Goal: Task Accomplishment & Management: Manage account settings

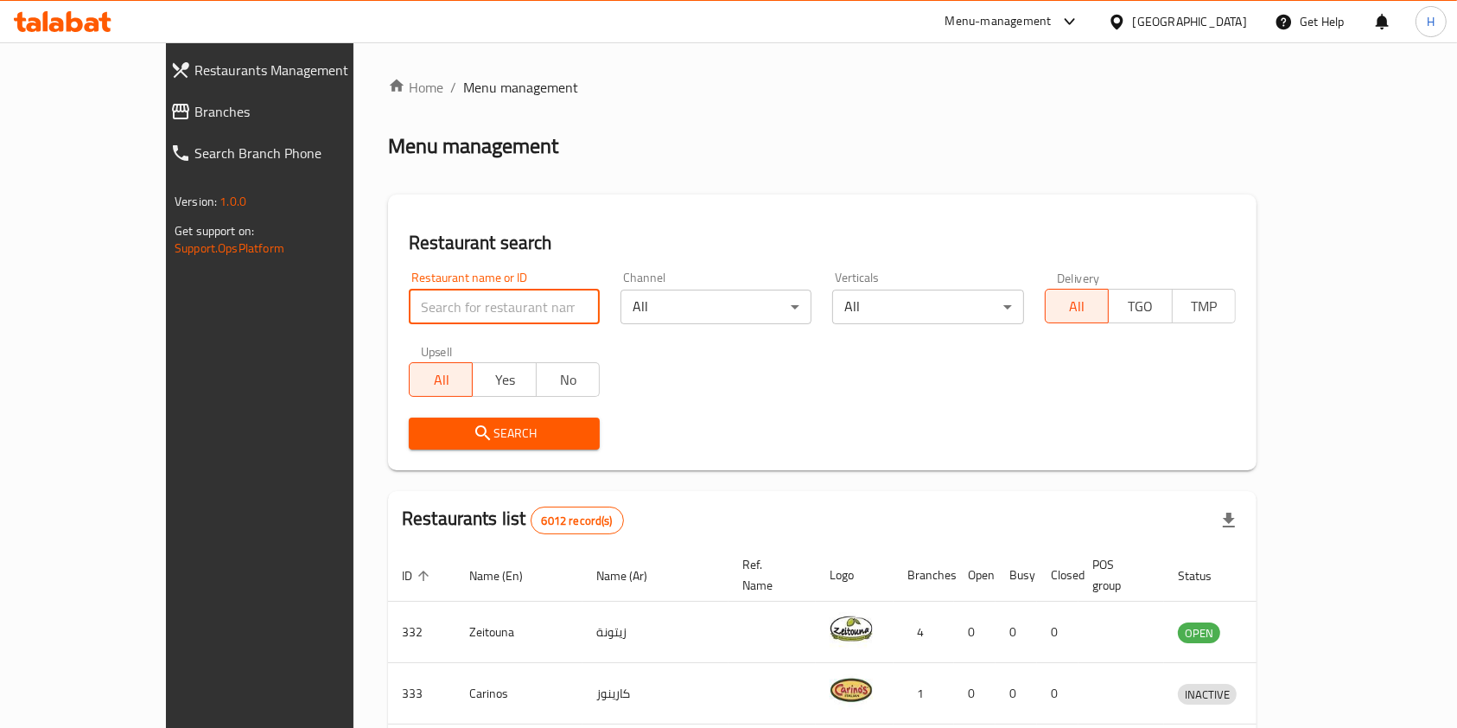
click at [409, 315] on input "search" at bounding box center [504, 307] width 191 height 35
type input "arabica"
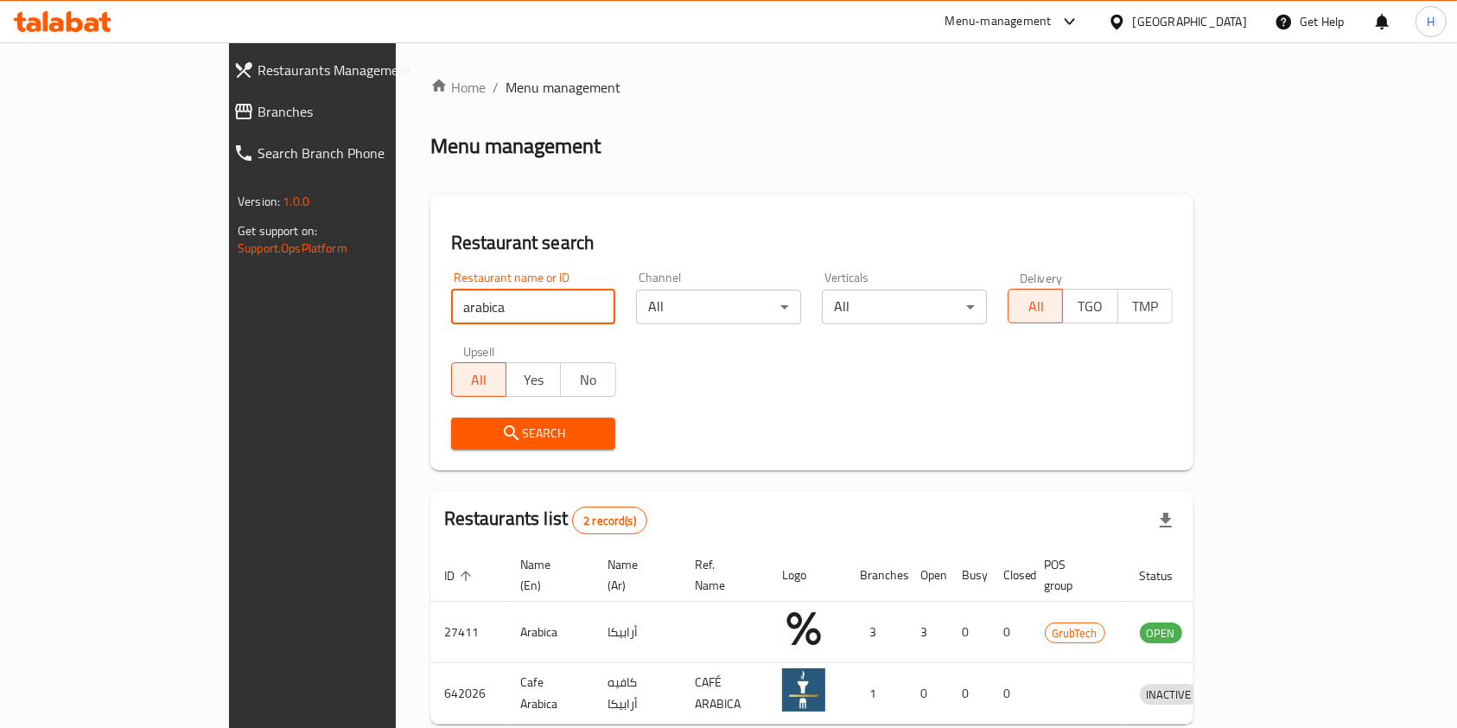
drag, startPoint x: 382, startPoint y: 309, endPoint x: 278, endPoint y: 308, distance: 103.7
click at [396, 300] on div "Home / Menu management Menu management Restaurant search Restaurant name or ID …" at bounding box center [812, 429] width 832 height 775
type input "ن"
type input "[PERSON_NAME] pa"
click button "Search" at bounding box center [533, 434] width 165 height 32
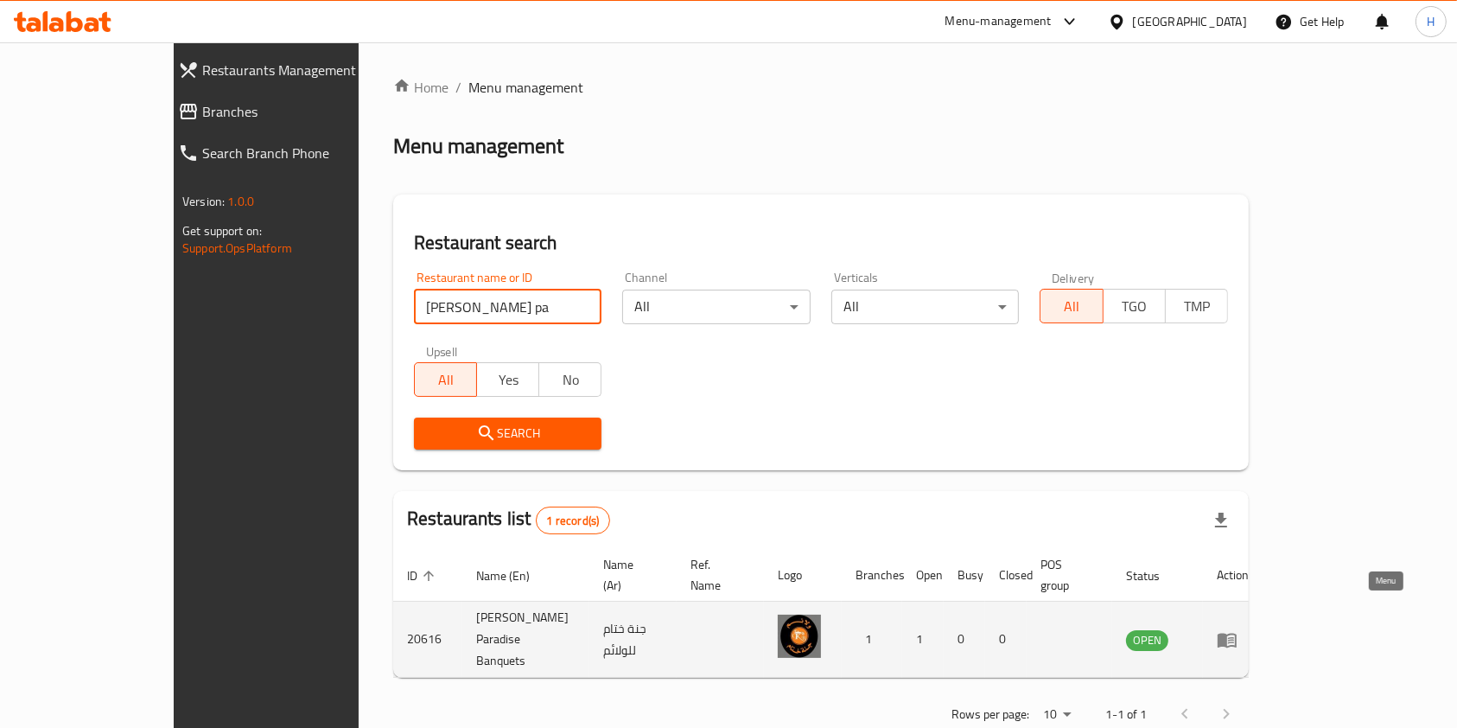
click at [1238, 629] on icon "enhanced table" at bounding box center [1227, 639] width 21 height 21
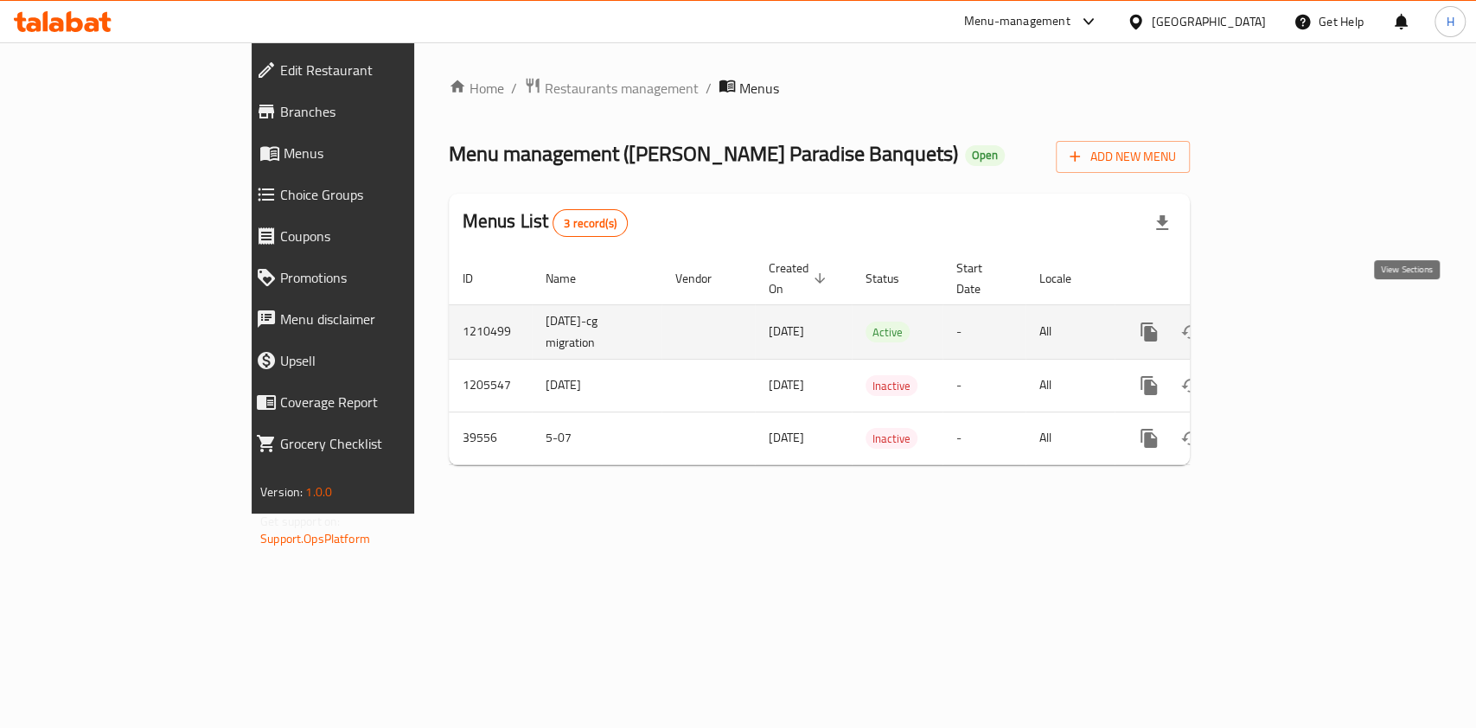
click at [1284, 322] on icon "enhanced table" at bounding box center [1273, 332] width 21 height 21
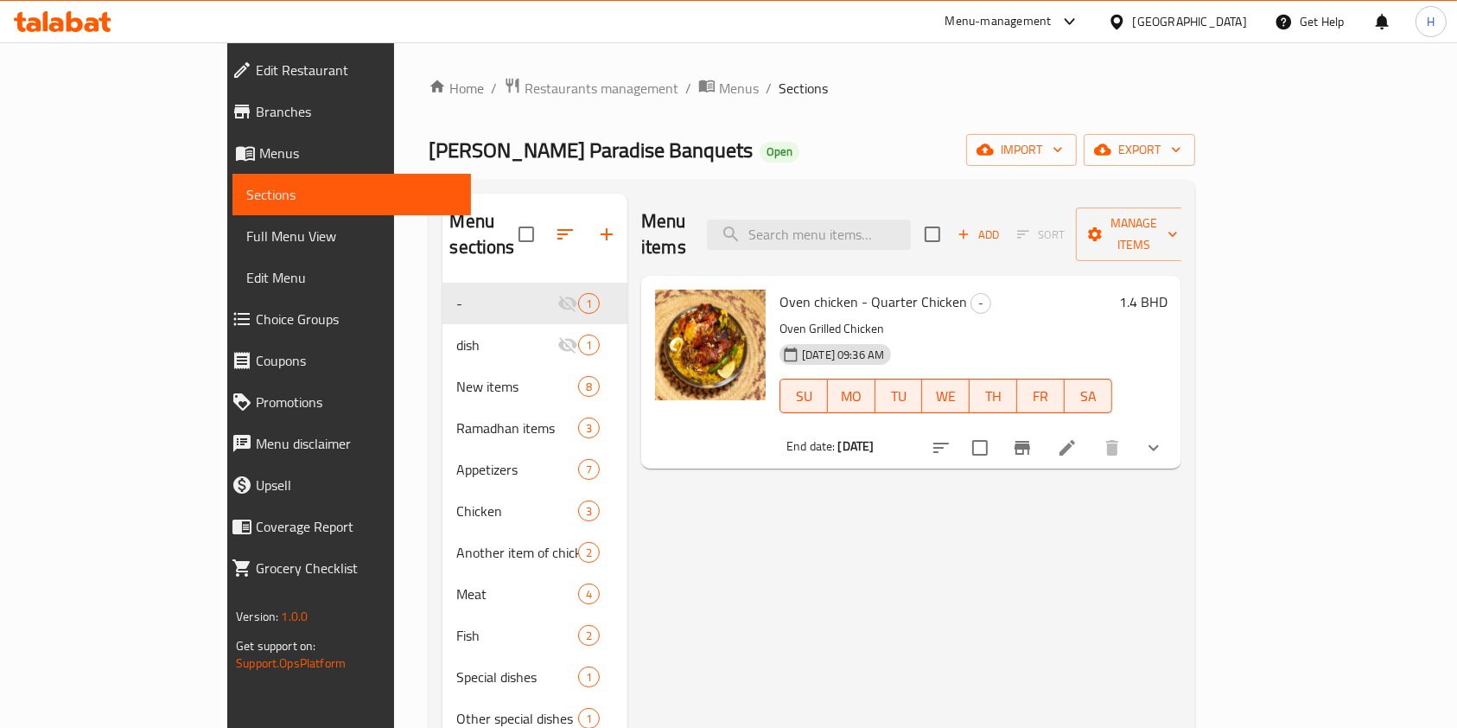
drag, startPoint x: 920, startPoint y: 544, endPoint x: 915, endPoint y: 535, distance: 10.1
click at [920, 544] on div "Menu items Add Sort Manage items Oven chicken - Quarter Chicken - Oven Grilled …" at bounding box center [905, 558] width 554 height 728
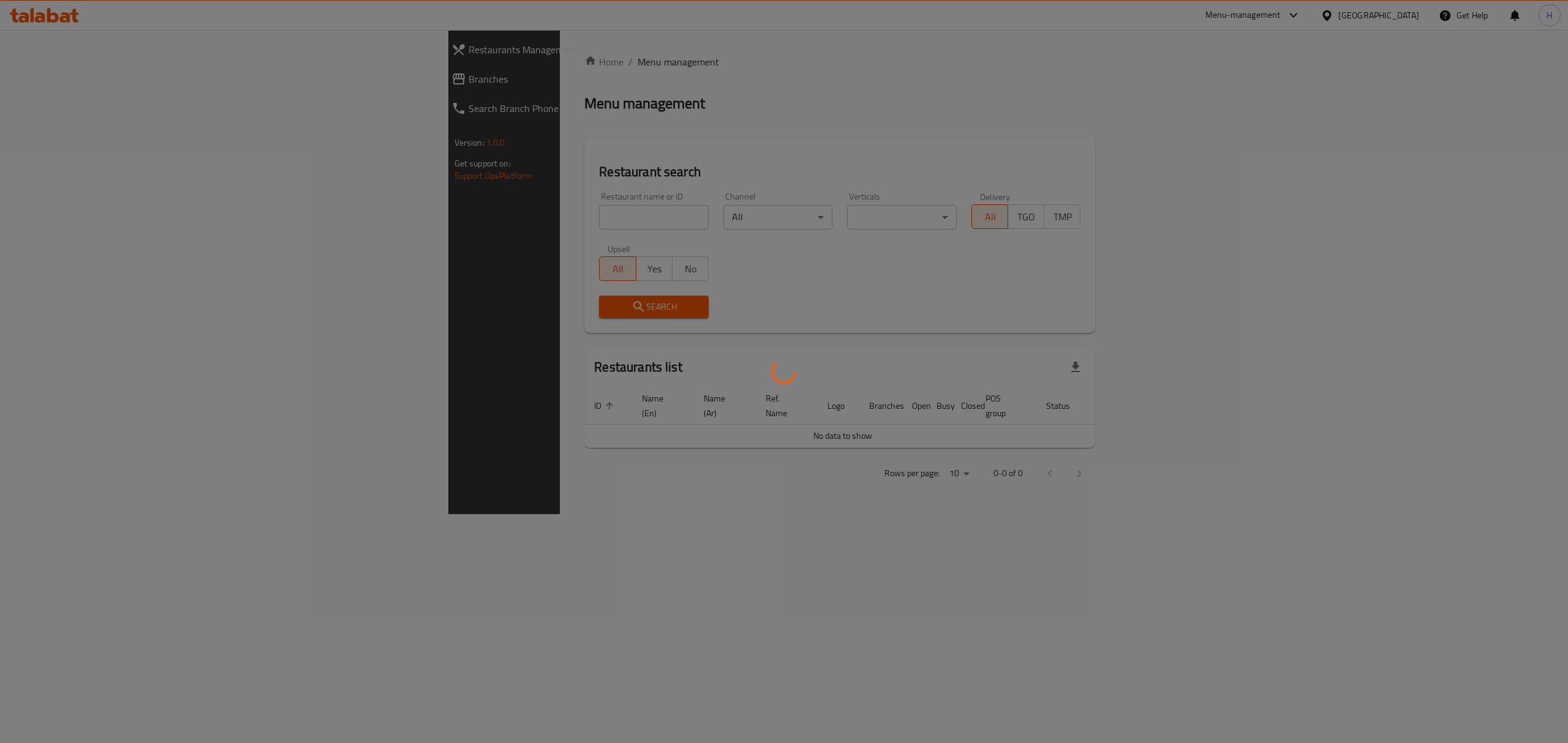
drag, startPoint x: 397, startPoint y: 205, endPoint x: 413, endPoint y: 222, distance: 23.3
click at [402, 210] on div at bounding box center [784, 371] width 1568 height 743
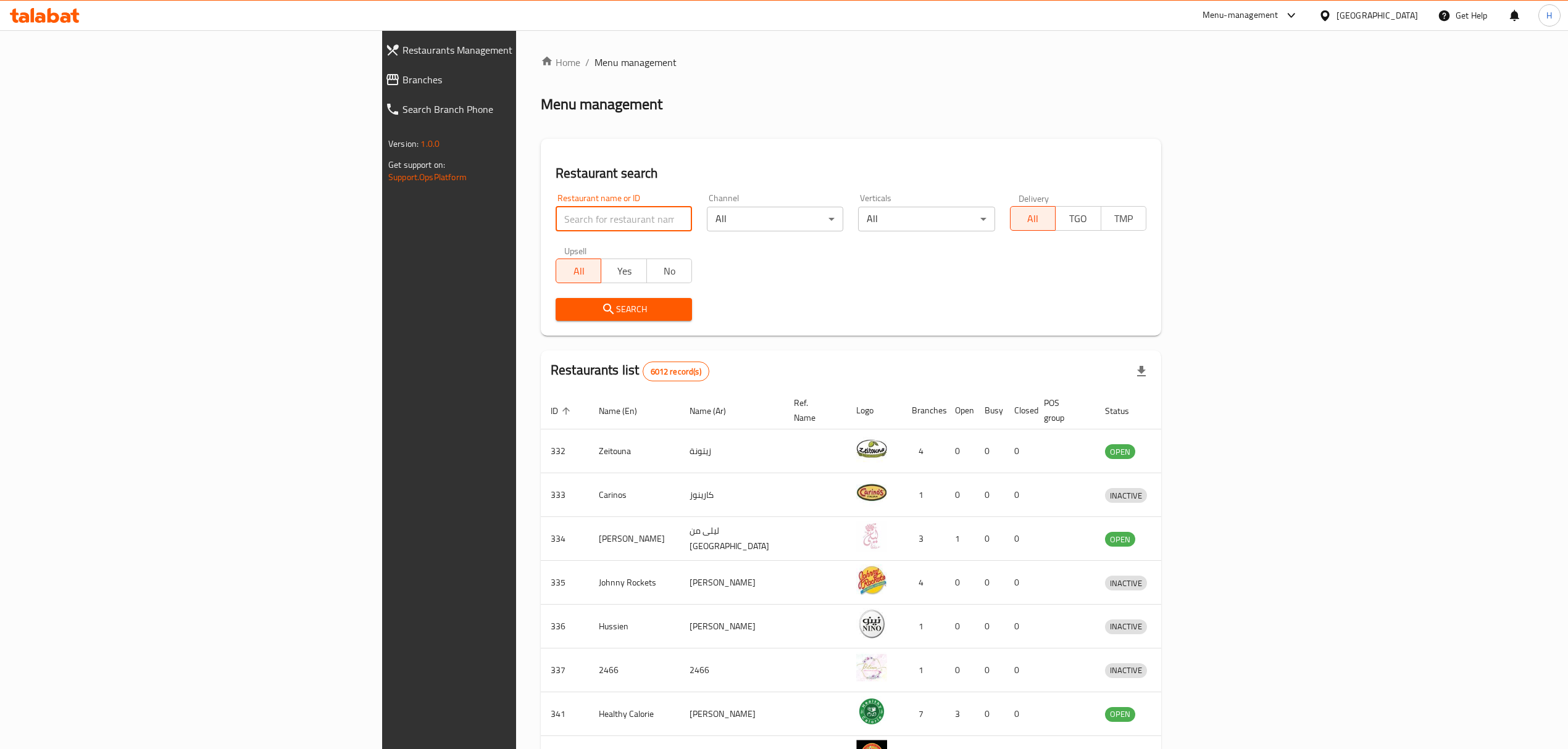
click at [556, 226] on input "search" at bounding box center [623, 219] width 136 height 25
type input "h"
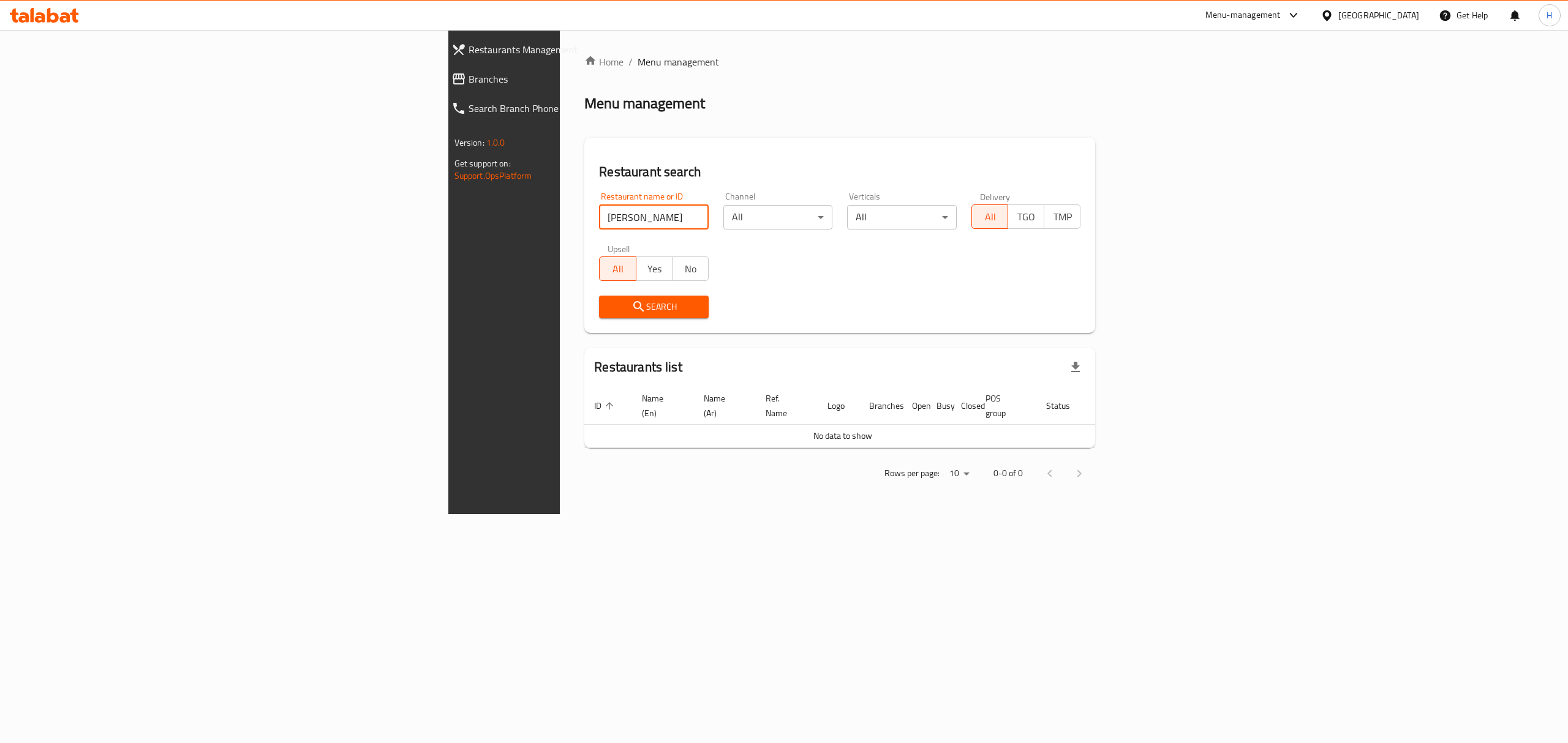
type input "[PERSON_NAME]"
click button "Search" at bounding box center [653, 307] width 110 height 23
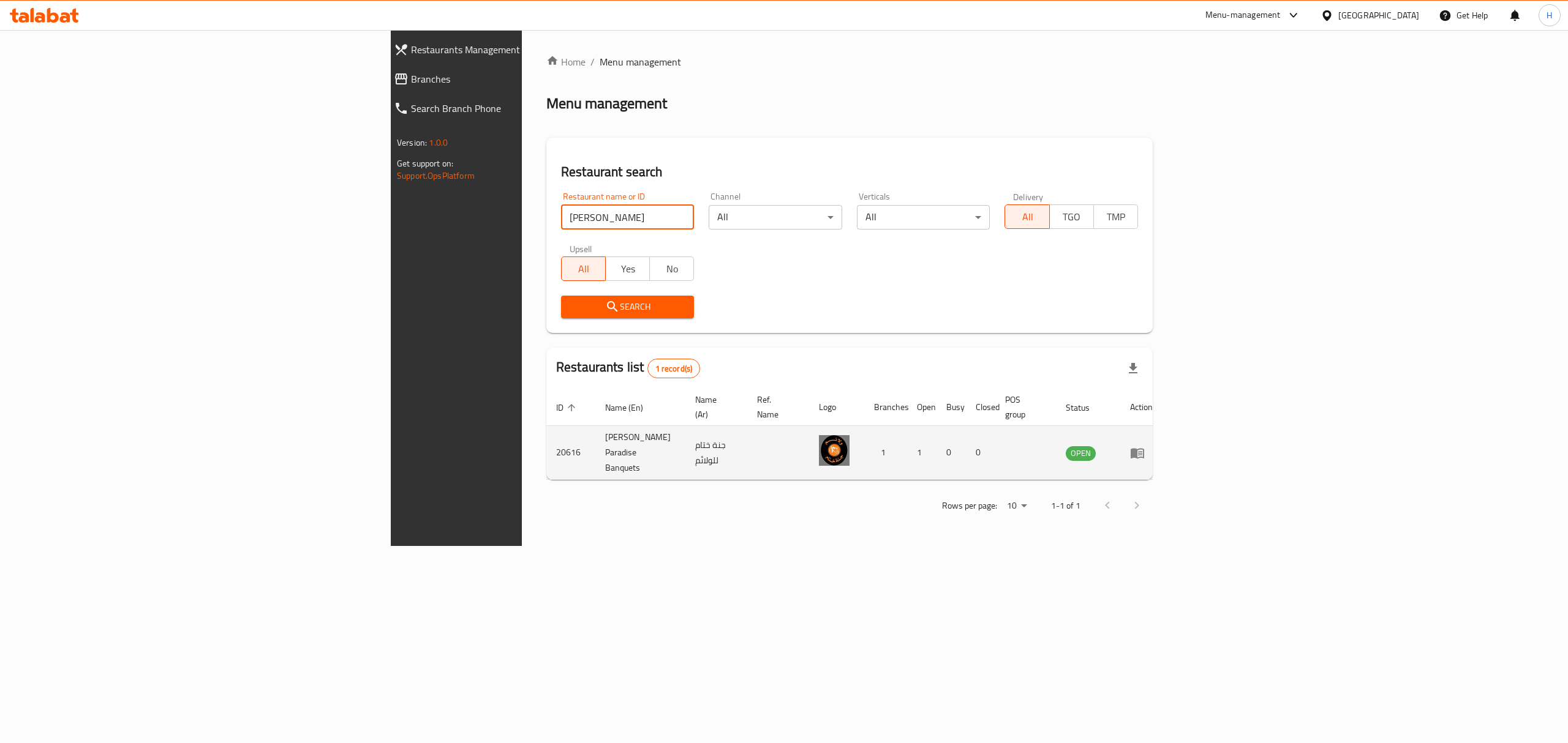
click at [1163, 432] on td "enhanced table" at bounding box center [1141, 453] width 43 height 54
click at [1145, 446] on icon "enhanced table" at bounding box center [1137, 453] width 15 height 15
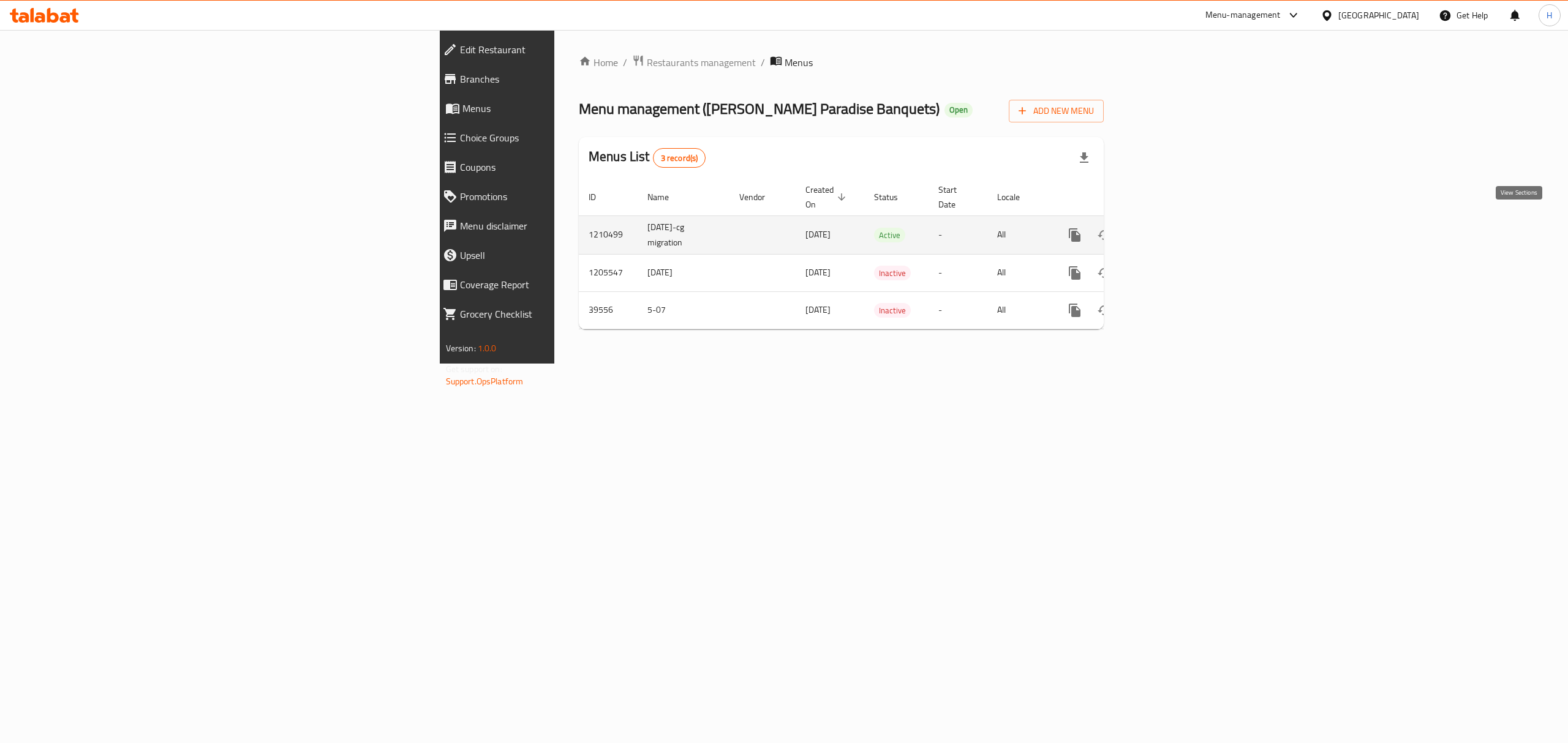
click at [1171, 228] on icon "enhanced table" at bounding box center [1163, 235] width 15 height 15
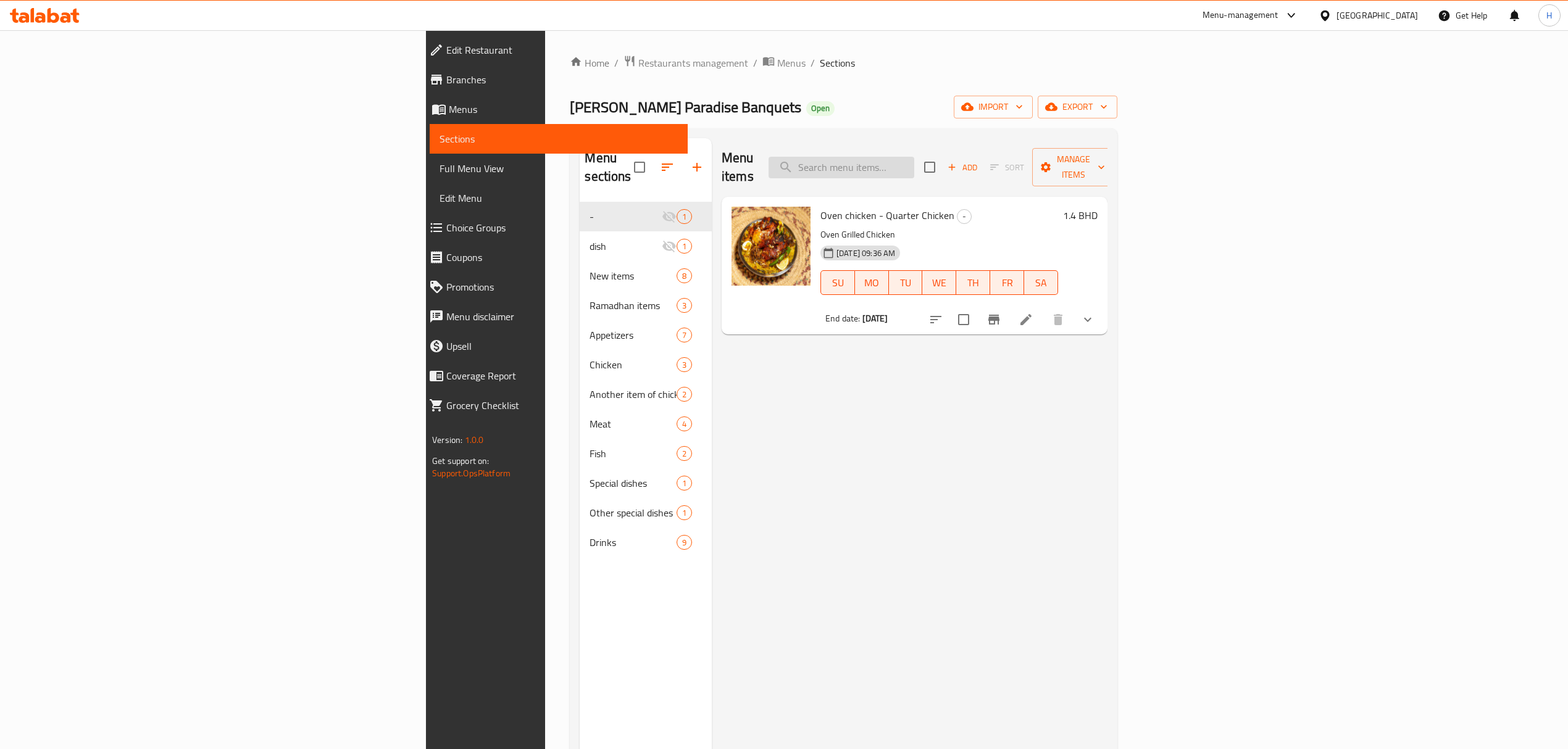
drag, startPoint x: 1016, startPoint y: 157, endPoint x: 1025, endPoint y: 151, distance: 10.8
click at [914, 157] on input "search" at bounding box center [841, 168] width 146 height 21
type input "hari"
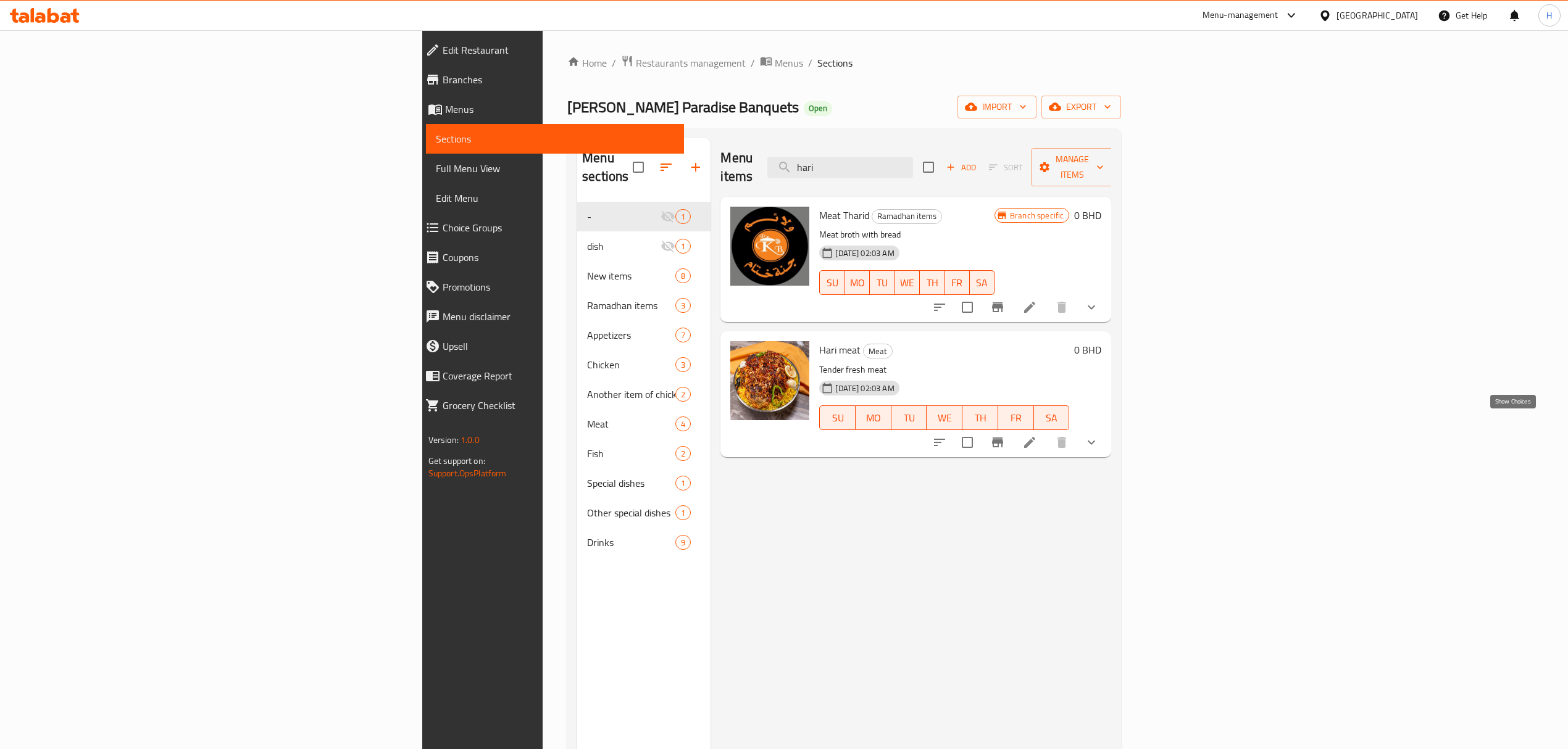
click at [1099, 435] on icon "show more" at bounding box center [1091, 442] width 15 height 15
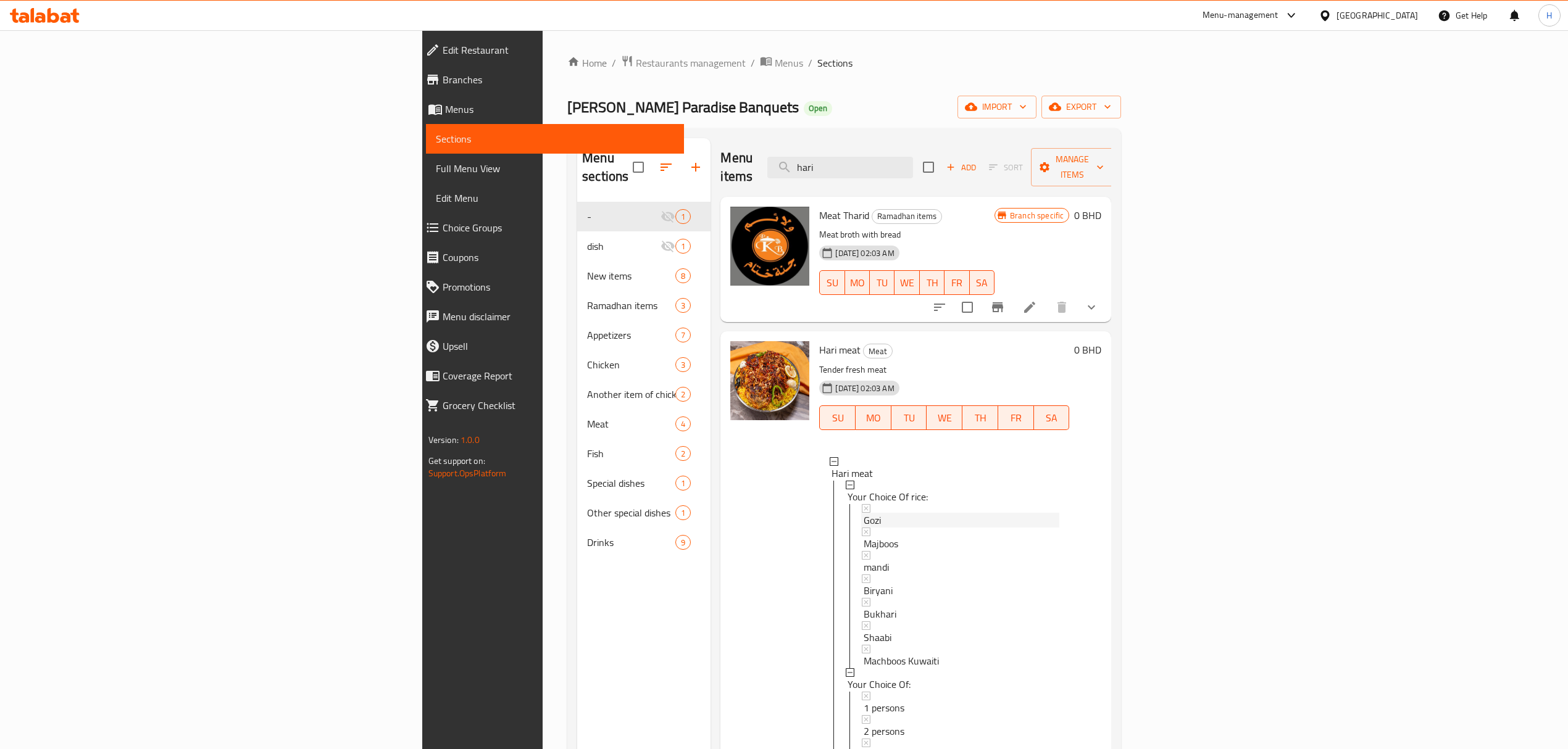
click at [863, 513] on span "Gozi" at bounding box center [872, 520] width 17 height 15
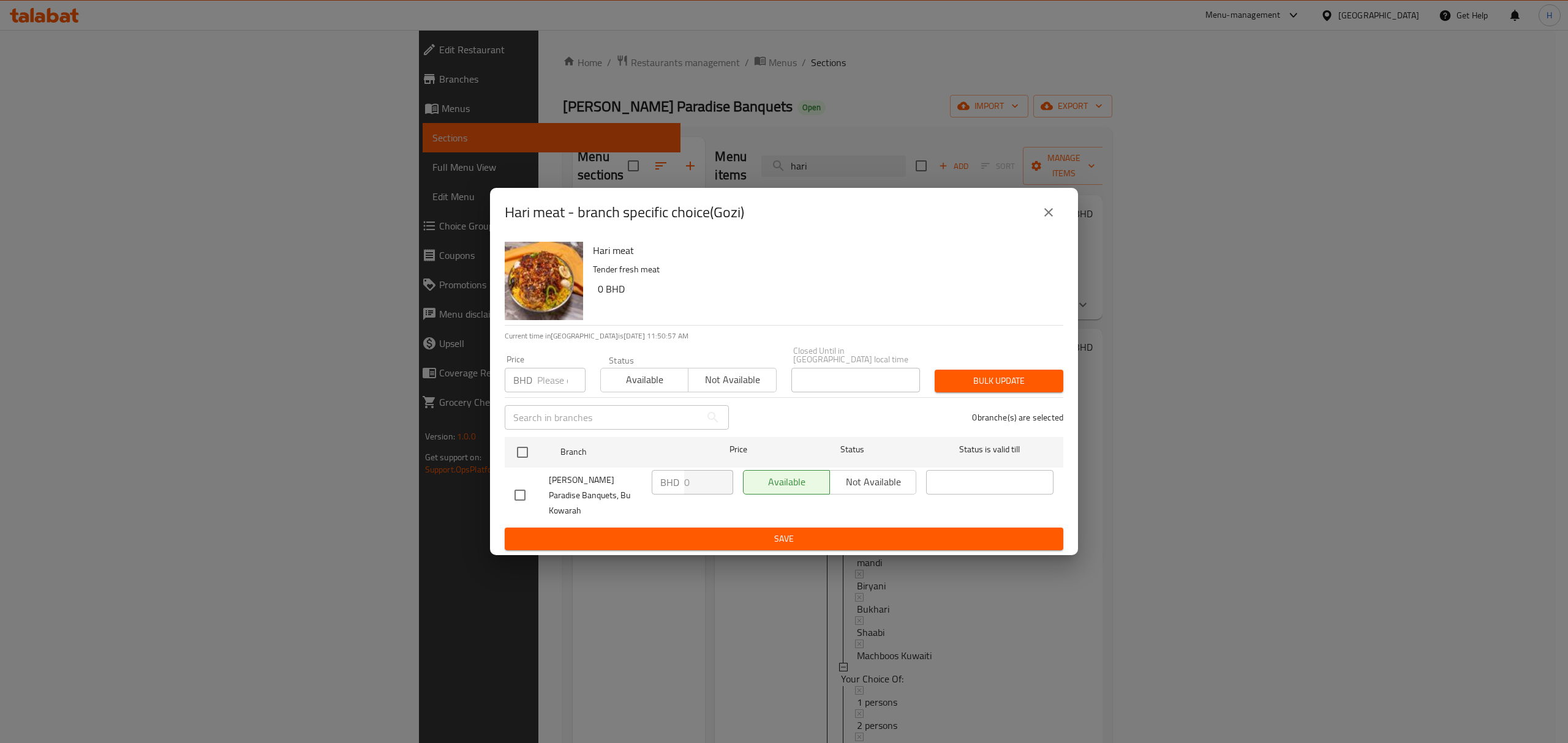
click at [1055, 215] on button "close" at bounding box center [1048, 212] width 29 height 29
